Goal: Transaction & Acquisition: Download file/media

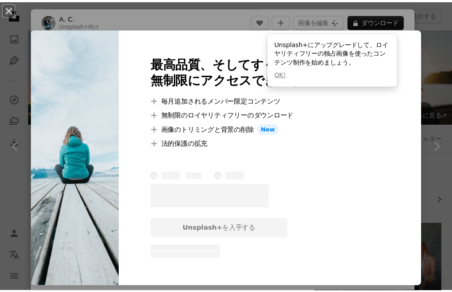
scroll to position [582, 0]
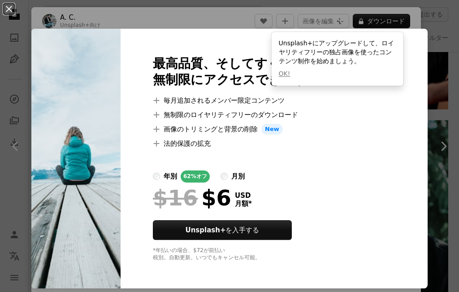
click at [218, 17] on div "An X shape 最高品質、そしてすぐに使用できる画像。 無制限にアクセスできます。 A plus sign 毎月追加されるメンバー限定コンテンツ A p…" at bounding box center [229, 146] width 459 height 292
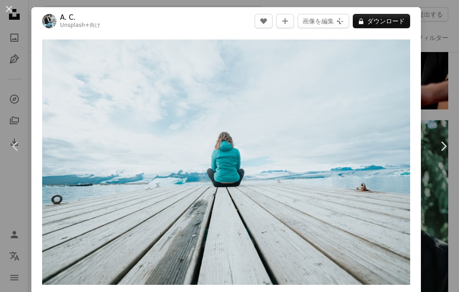
drag, startPoint x: 8, startPoint y: 10, endPoint x: 11, endPoint y: 17, distance: 7.0
click at [9, 12] on button "An X shape" at bounding box center [9, 9] width 11 height 11
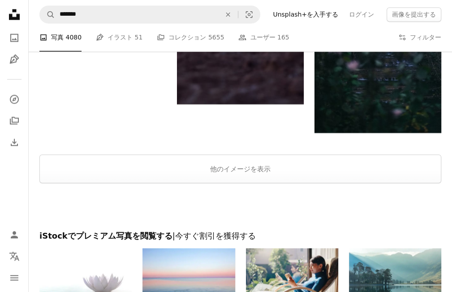
scroll to position [1030, 0]
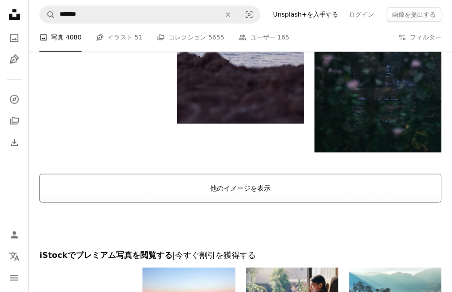
click at [245, 193] on button "他のイメージを表示" at bounding box center [240, 187] width 402 height 29
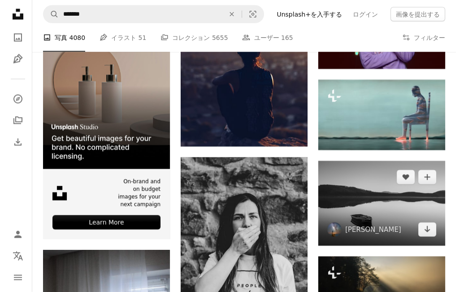
scroll to position [1254, 0]
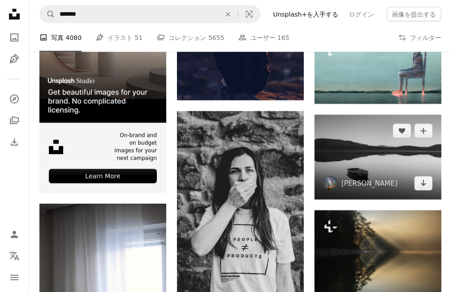
click at [383, 163] on img at bounding box center [377, 157] width 127 height 85
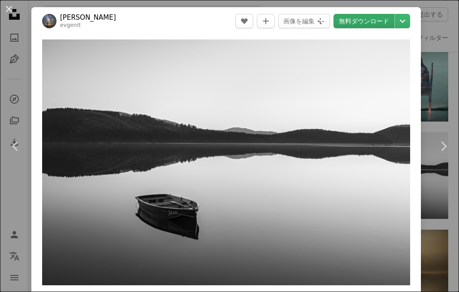
click at [360, 23] on link "無料ダウンロード" at bounding box center [363, 21] width 61 height 14
